Goal: Transaction & Acquisition: Purchase product/service

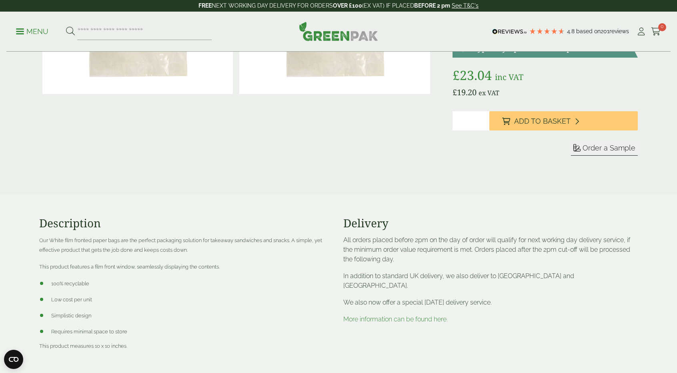
scroll to position [120, 0]
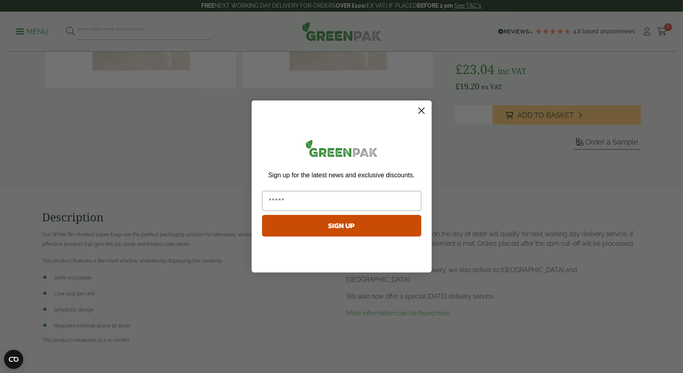
click at [421, 110] on circle "Close dialog" at bounding box center [420, 110] width 13 height 13
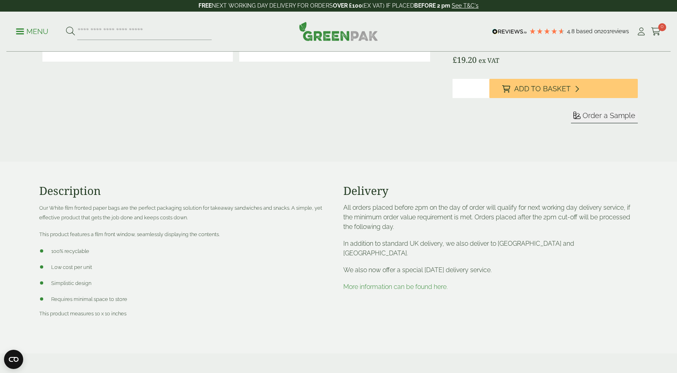
scroll to position [160, 0]
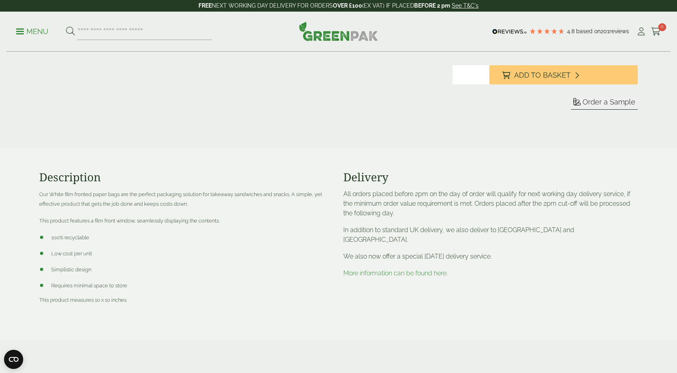
click at [410, 269] on link "More information can be found here." at bounding box center [395, 273] width 104 height 8
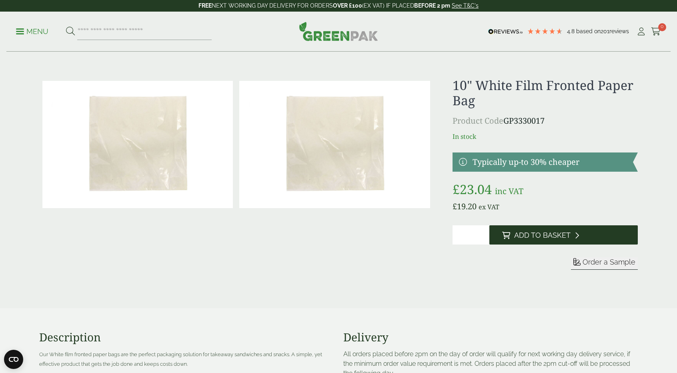
click at [526, 233] on span "Add to Basket" at bounding box center [542, 235] width 56 height 9
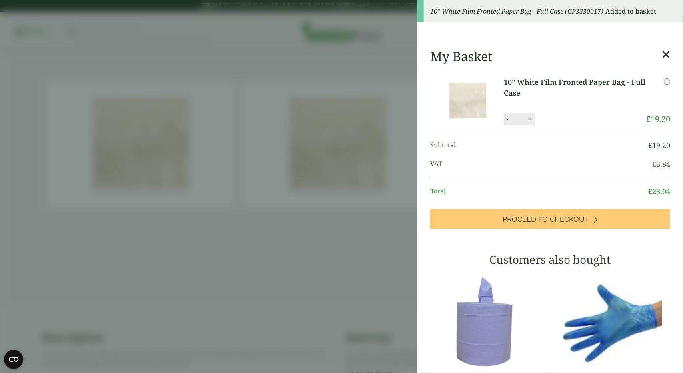
click at [528, 84] on link "10" White Film Fronted Paper Bag - Full Case" at bounding box center [574, 88] width 142 height 22
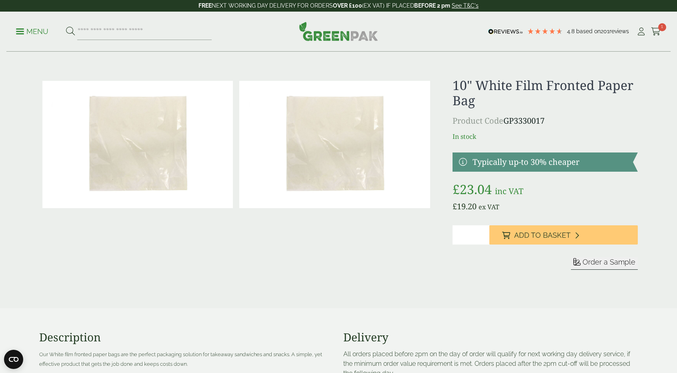
click at [529, 160] on link at bounding box center [544, 161] width 185 height 19
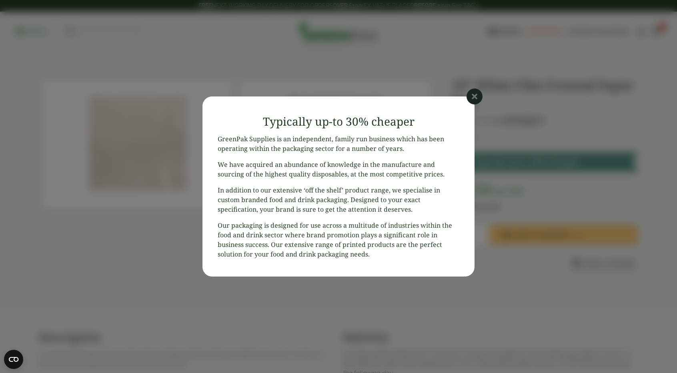
click at [475, 95] on icon at bounding box center [474, 96] width 16 height 16
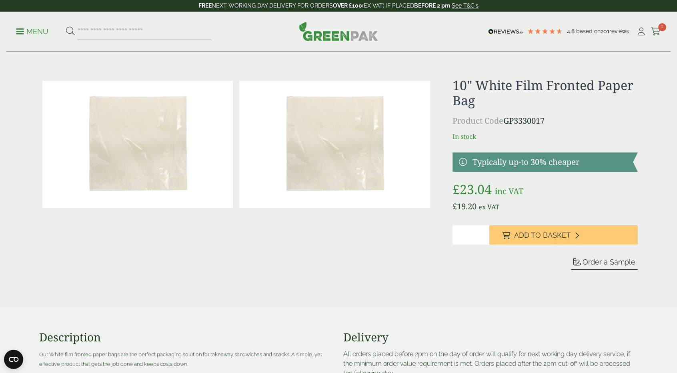
click at [604, 261] on span "Order a Sample" at bounding box center [608, 262] width 53 height 8
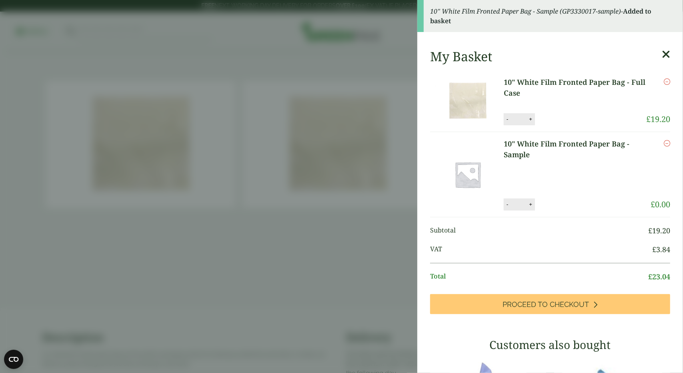
click at [661, 55] on icon at bounding box center [665, 54] width 8 height 11
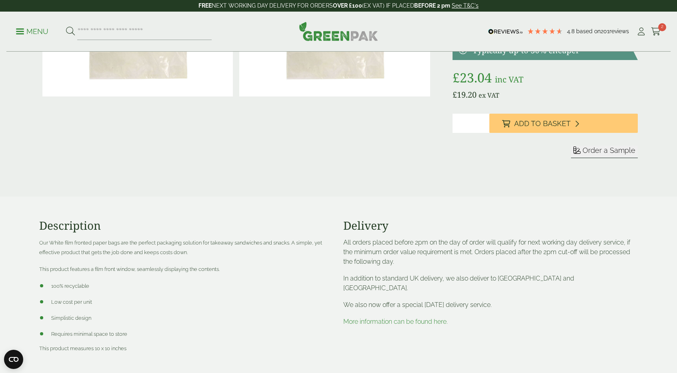
scroll to position [120, 0]
